Goal: Task Accomplishment & Management: Use online tool/utility

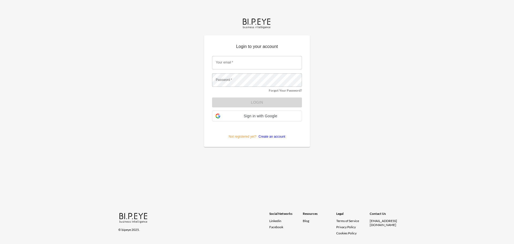
click at [233, 60] on input "Your email   *" at bounding box center [257, 62] width 90 height 13
type input "[EMAIL_ADDRESS][DOMAIN_NAME]"
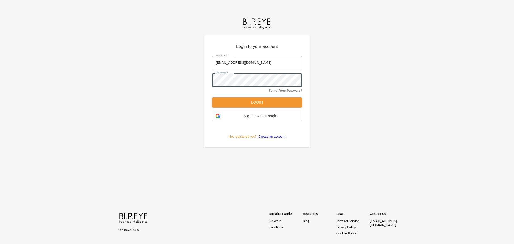
click at [212, 97] on button "Login" at bounding box center [257, 102] width 90 height 10
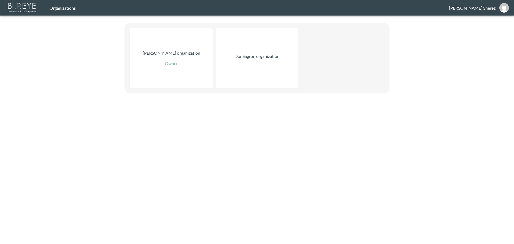
click at [262, 70] on div "Dor Sagron organization" at bounding box center [256, 58] width 83 height 60
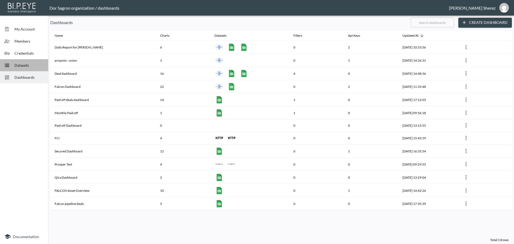
click at [29, 67] on span "Datasets" at bounding box center [28, 65] width 29 height 6
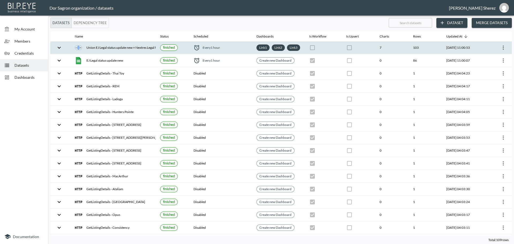
click at [502, 50] on icon "more" at bounding box center [503, 47] width 6 height 6
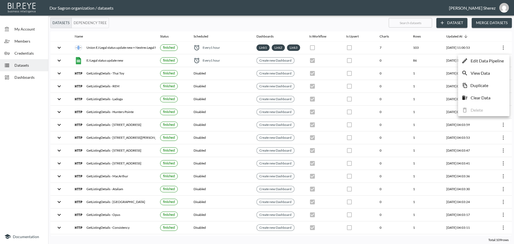
click at [480, 62] on p "Edit Data Pipeline" at bounding box center [486, 61] width 33 height 6
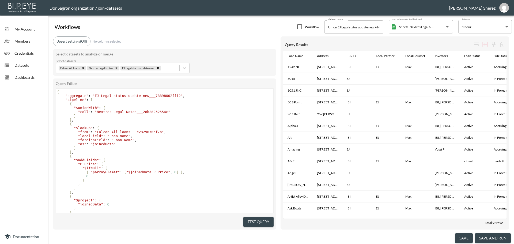
click at [491, 239] on button "save and run" at bounding box center [493, 238] width 36 height 10
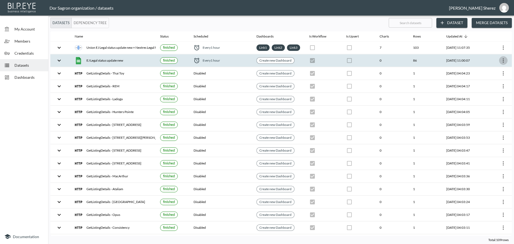
click at [501, 64] on icon "more" at bounding box center [503, 60] width 6 height 6
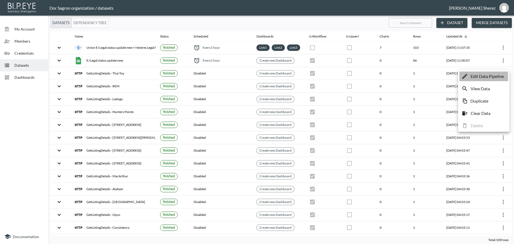
click at [489, 75] on p "Edit Data Pipeline" at bounding box center [486, 76] width 33 height 6
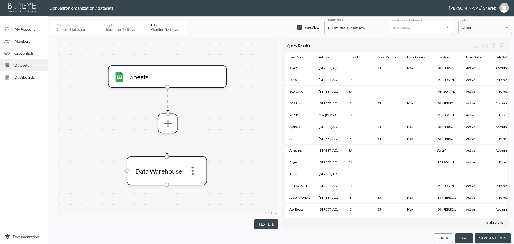
click at [490, 238] on button "save and run" at bounding box center [493, 238] width 36 height 10
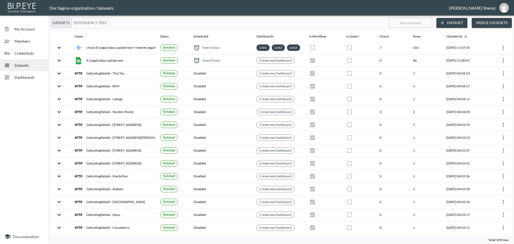
checkbox input "true"
checkbox input "false"
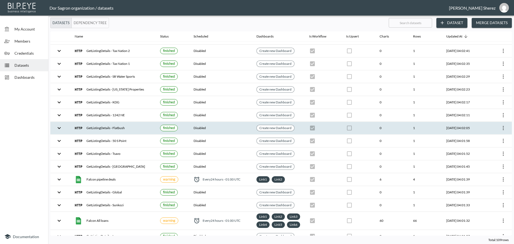
scroll to position [268, 0]
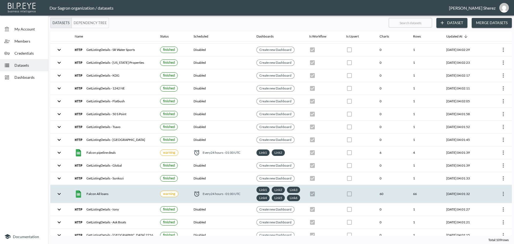
click at [502, 196] on icon "more" at bounding box center [502, 194] width 1 height 4
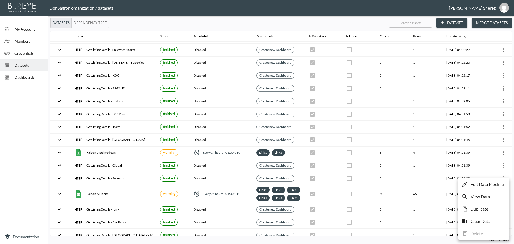
click at [483, 186] on p "Edit Data Pipeline" at bounding box center [486, 184] width 33 height 6
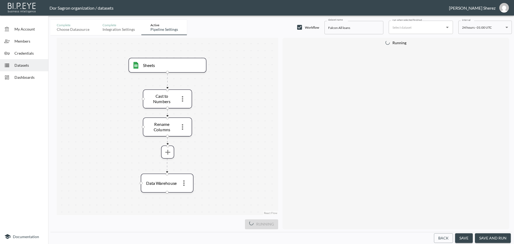
click at [491, 237] on button "save and run" at bounding box center [493, 238] width 36 height 10
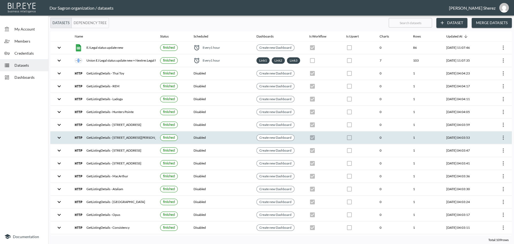
checkbox input "true"
checkbox input "false"
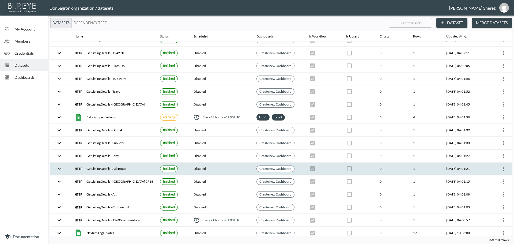
scroll to position [348, 0]
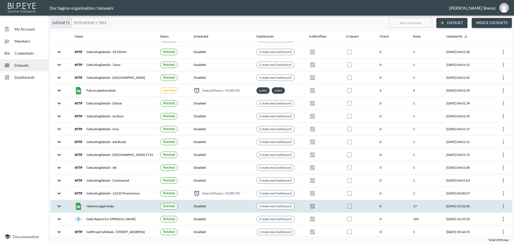
click at [502, 209] on icon "more" at bounding box center [503, 206] width 6 height 6
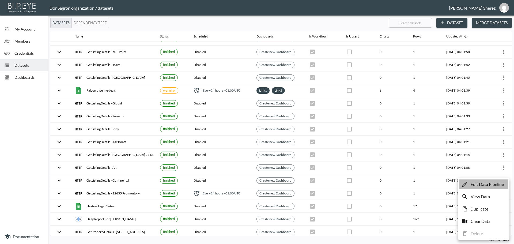
click at [483, 185] on p "Edit Data Pipeline" at bounding box center [486, 184] width 33 height 6
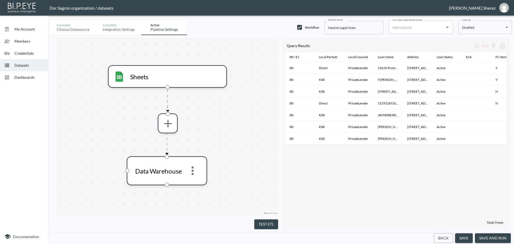
click at [487, 238] on button "save and run" at bounding box center [493, 238] width 36 height 10
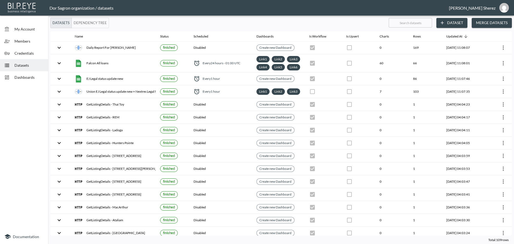
checkbox input "true"
checkbox input "false"
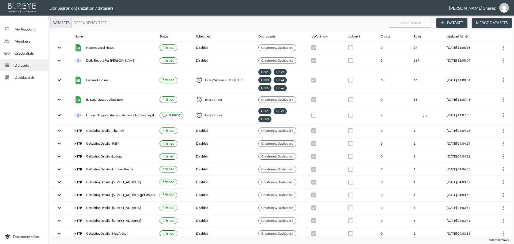
checkbox input "false"
checkbox input "true"
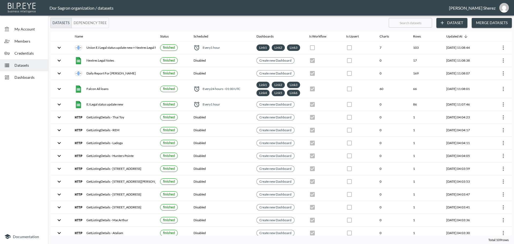
click at [22, 77] on span "Dashboards" at bounding box center [28, 77] width 29 height 6
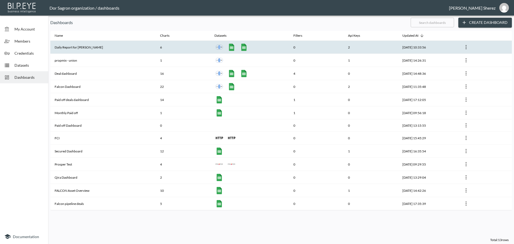
click at [106, 47] on th "Daily Report for Amir" at bounding box center [102, 47] width 105 height 13
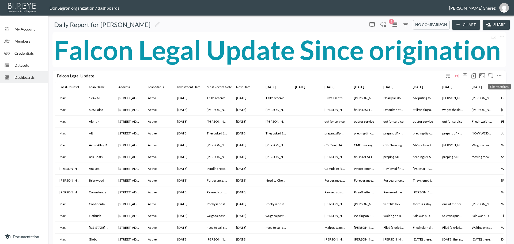
click at [499, 77] on icon "more" at bounding box center [499, 76] width 6 height 6
click at [379, 58] on div at bounding box center [257, 122] width 514 height 244
click at [473, 74] on icon "button" at bounding box center [473, 76] width 6 height 6
click at [433, 86] on li "Download CSV ( 41 Rows )" at bounding box center [445, 87] width 63 height 10
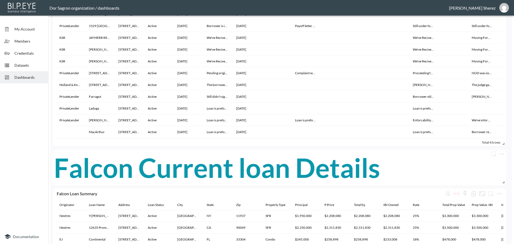
scroll to position [321, 0]
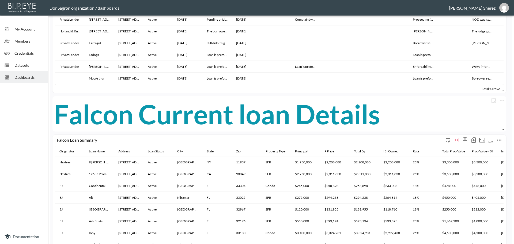
click at [472, 139] on icon "button" at bounding box center [473, 140] width 6 height 6
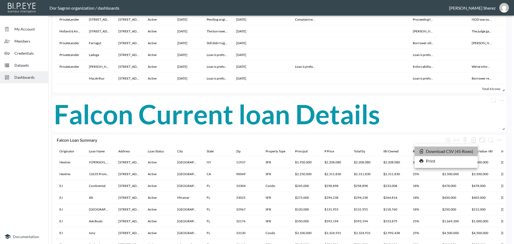
click at [436, 151] on li "Download CSV ( 45 Rows )" at bounding box center [445, 151] width 63 height 10
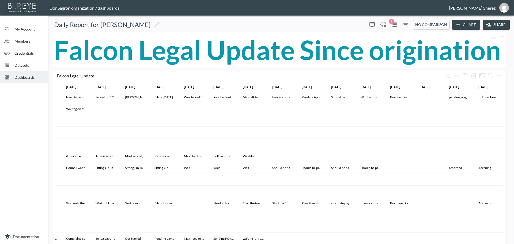
scroll to position [106, 1819]
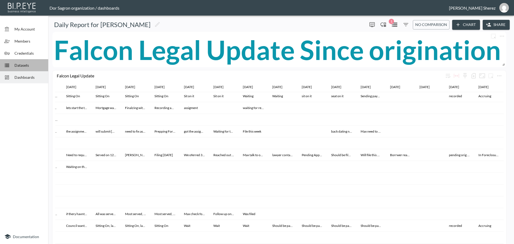
click at [17, 66] on span "Datasets" at bounding box center [28, 65] width 29 height 6
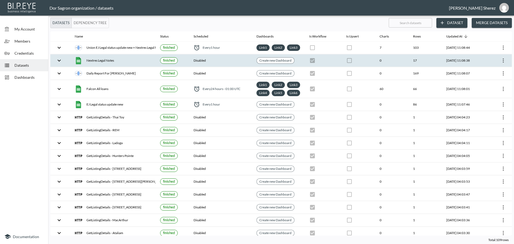
click at [502, 64] on icon "more" at bounding box center [503, 60] width 6 height 6
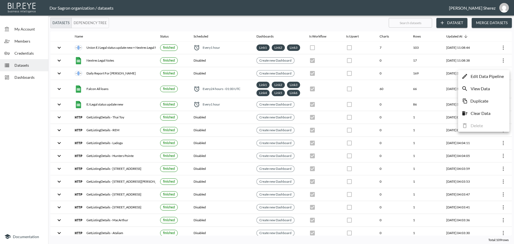
click at [493, 75] on p "Edit Data Pipeline" at bounding box center [486, 76] width 33 height 6
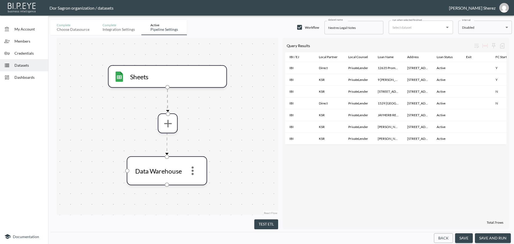
click at [492, 238] on button "save and run" at bounding box center [493, 238] width 36 height 10
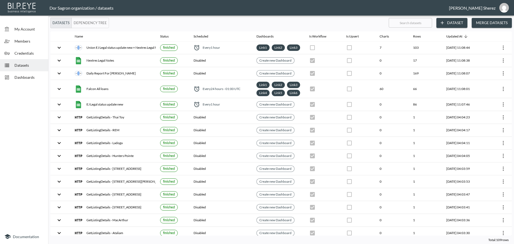
checkbox input "true"
checkbox input "false"
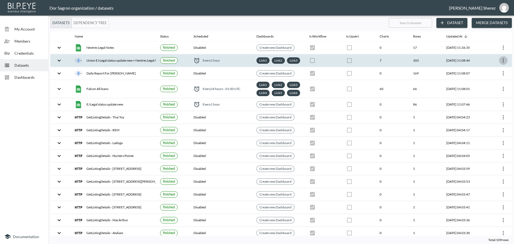
click at [503, 63] on icon "more" at bounding box center [503, 60] width 6 height 6
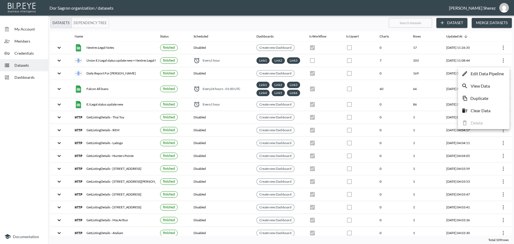
click at [480, 73] on p "Edit Data Pipeline" at bounding box center [486, 73] width 33 height 6
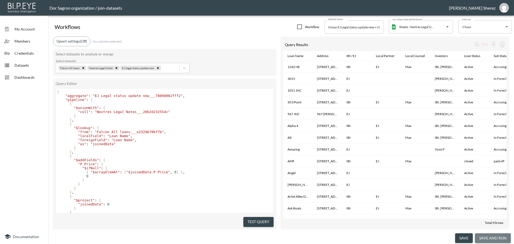
click at [494, 238] on button "save and run" at bounding box center [493, 238] width 36 height 10
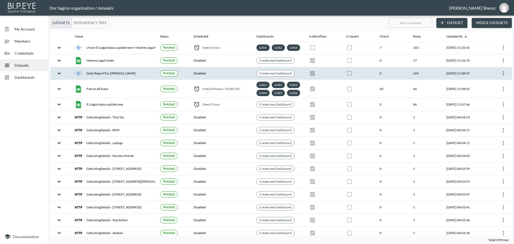
click at [502, 77] on icon "more" at bounding box center [503, 73] width 6 height 6
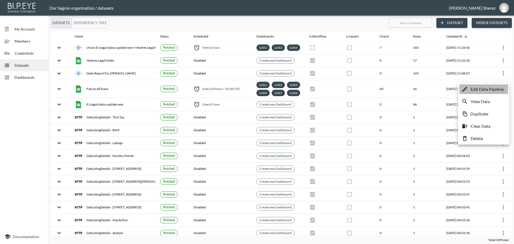
click at [488, 89] on p "Edit Data Pipeline" at bounding box center [486, 89] width 33 height 6
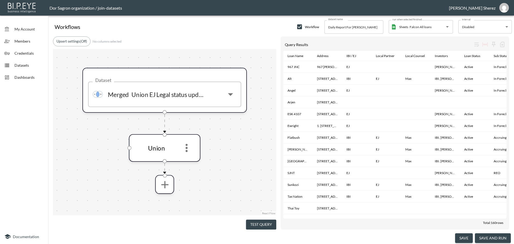
click at [494, 238] on button "save and run" at bounding box center [493, 238] width 36 height 10
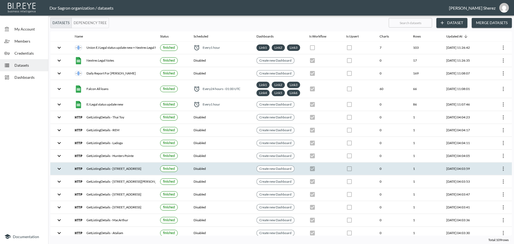
checkbox input "true"
checkbox input "false"
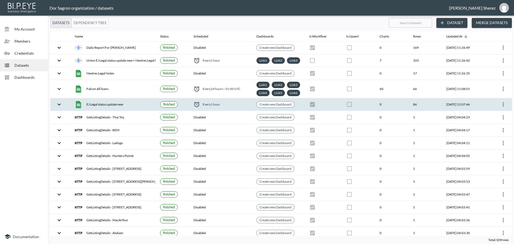
click at [501, 108] on icon "more" at bounding box center [503, 104] width 6 height 6
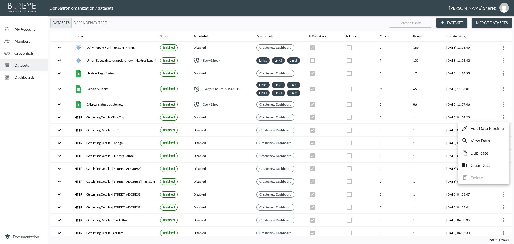
click at [480, 129] on p "Edit Data Pipeline" at bounding box center [486, 128] width 33 height 6
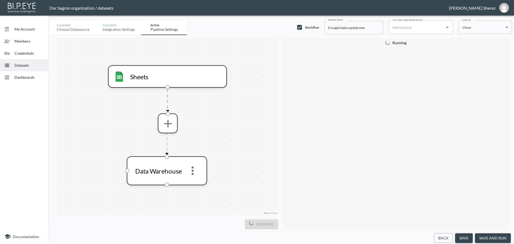
click at [492, 238] on button "save and run" at bounding box center [493, 238] width 36 height 10
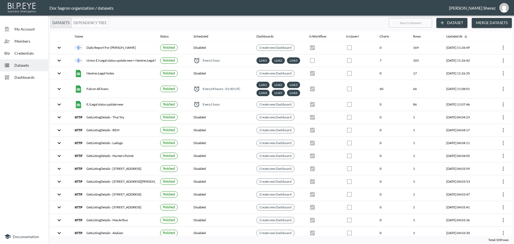
checkbox input "true"
checkbox input "false"
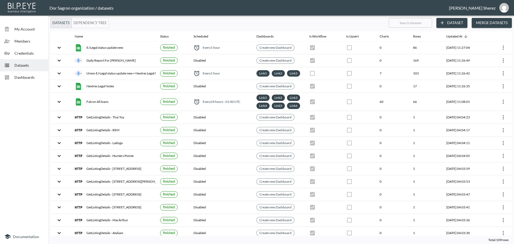
click at [29, 81] on div "Dashboards" at bounding box center [24, 77] width 48 height 12
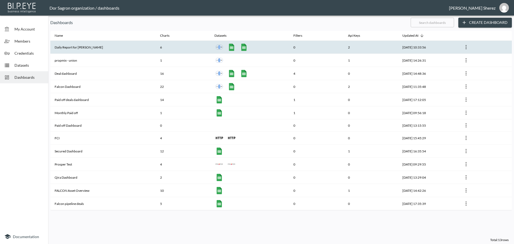
click at [82, 48] on th "Daily Report for Amir" at bounding box center [102, 47] width 105 height 13
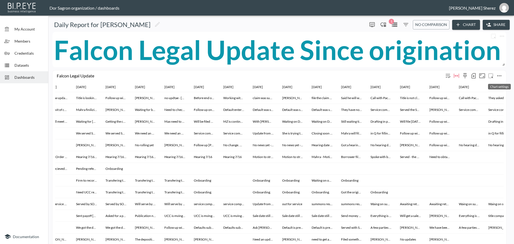
click at [500, 76] on icon "more" at bounding box center [499, 75] width 4 height 1
click at [490, 86] on li "Edit" at bounding box center [487, 86] width 42 height 10
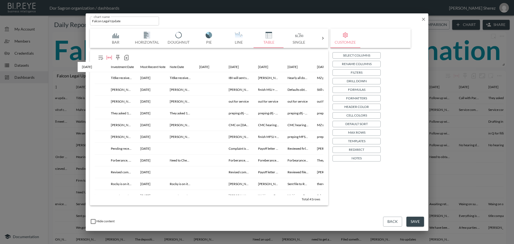
scroll to position [0, 125]
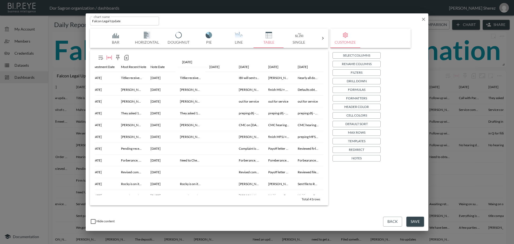
drag, startPoint x: 307, startPoint y: 66, endPoint x: 191, endPoint y: 61, distance: 116.5
click at [191, 61] on div "Local Counsel Loan Name Address Loan Status Investment Date Most Recent Note No…" at bounding box center [209, 127] width 234 height 151
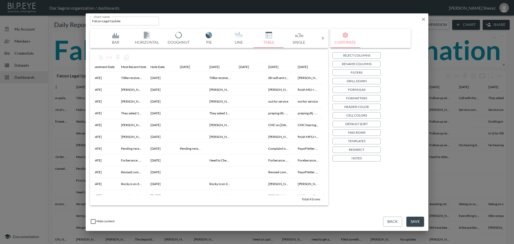
click at [414, 221] on button "Save" at bounding box center [415, 221] width 18 height 10
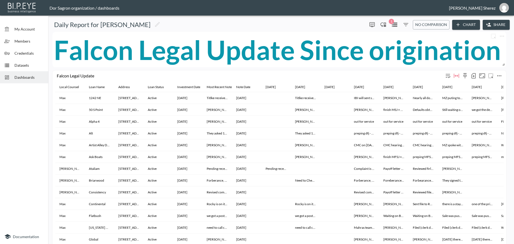
click at [473, 75] on icon "button" at bounding box center [473, 76] width 6 height 6
click at [442, 86] on li "Download CSV ( 41 Rows )" at bounding box center [445, 87] width 63 height 10
